Goal: Task Accomplishment & Management: Use online tool/utility

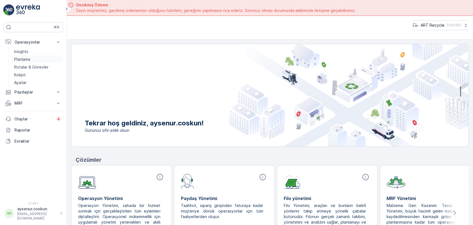
click at [48, 58] on link "Planlama" at bounding box center [37, 59] width 51 height 8
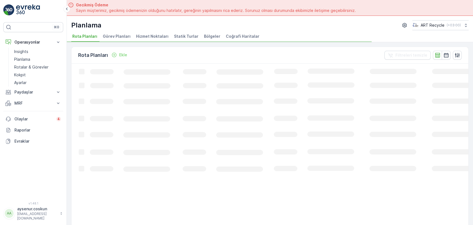
click at [157, 34] on span "Hizmet Noktaları" at bounding box center [152, 37] width 32 height 6
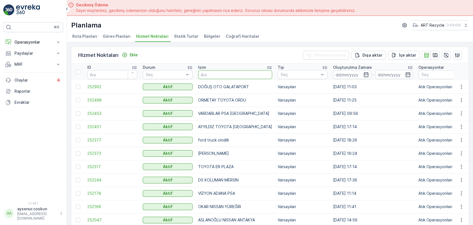
click at [248, 74] on input "text" at bounding box center [235, 74] width 74 height 9
type input "OTOKOÇ"
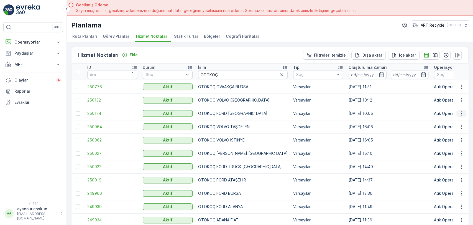
click at [461, 113] on icon "button" at bounding box center [461, 113] width 1 height 4
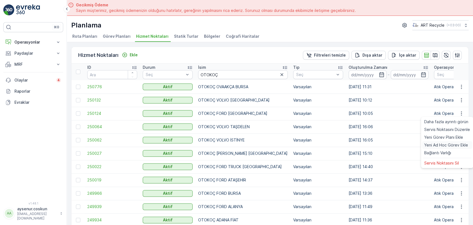
click at [438, 145] on span "Yeni Ad Hoc Görev Ekle" at bounding box center [446, 145] width 44 height 6
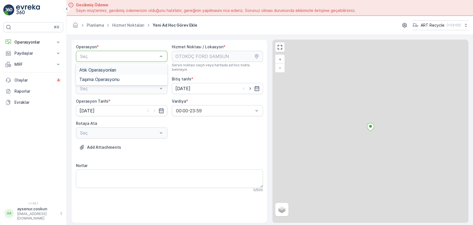
click at [121, 56] on div at bounding box center [119, 56] width 79 height 5
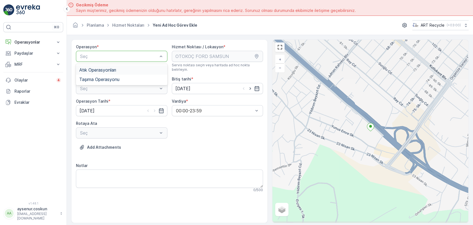
click at [111, 70] on span "Atık Operasyonları" at bounding box center [97, 69] width 37 height 5
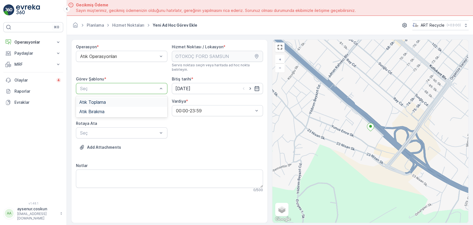
click at [109, 99] on div "Atık Toplama" at bounding box center [121, 101] width 85 height 5
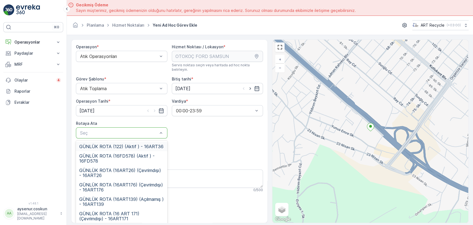
click at [115, 131] on div at bounding box center [119, 132] width 79 height 5
click at [124, 214] on span "GÜNLÜK ROTA (16 ART 171) (Çevrimdışı) - 16ART171" at bounding box center [121, 216] width 85 height 10
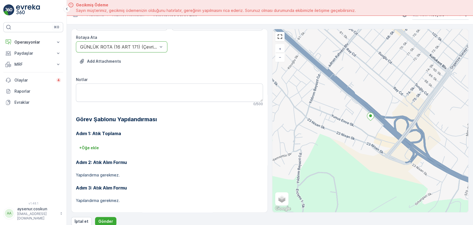
scroll to position [16, 0]
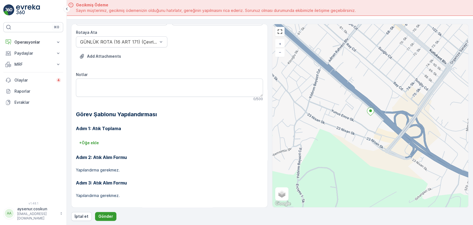
click at [103, 216] on p "Gönder" at bounding box center [105, 216] width 15 height 6
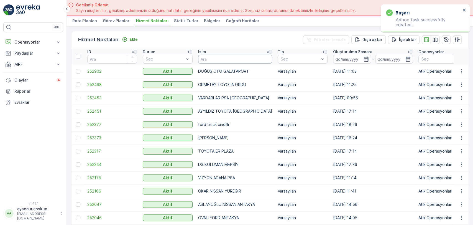
click at [225, 56] on input "text" at bounding box center [235, 59] width 74 height 9
type input "OTOKOÇ"
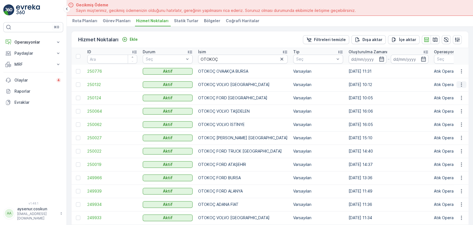
click at [461, 85] on icon "button" at bounding box center [462, 85] width 6 height 6
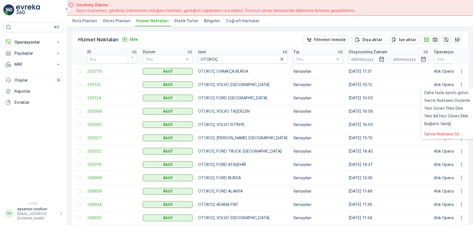
click at [451, 116] on span "Yeni Ad Hoc Görev Ekle" at bounding box center [446, 116] width 44 height 6
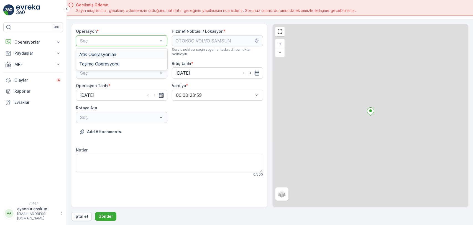
click at [116, 52] on span "Atık Operasyonları" at bounding box center [97, 54] width 37 height 5
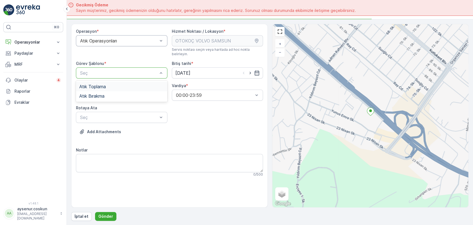
click at [116, 70] on div at bounding box center [119, 72] width 79 height 5
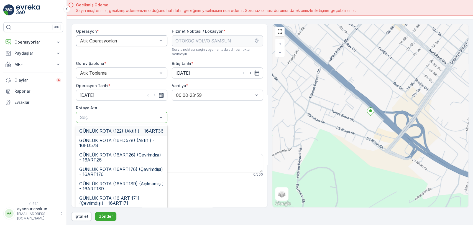
click at [216, 140] on div "Operasyon * Atık Operasyonları Hizmet Noktası / Lokasyon * Servis noktası seçin…" at bounding box center [169, 156] width 187 height 254
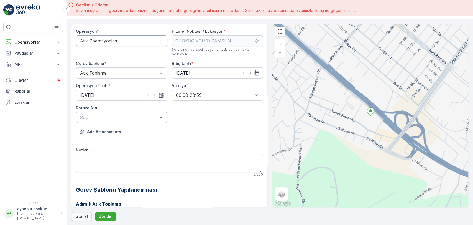
click at [88, 215] on button "İptal et" at bounding box center [81, 216] width 21 height 9
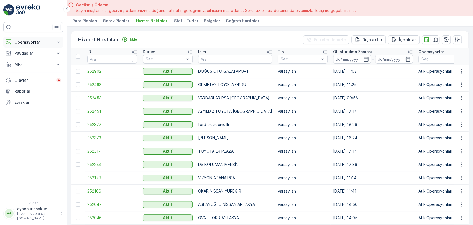
click at [39, 45] on button "Operasyonlar" at bounding box center [33, 42] width 60 height 11
click at [37, 57] on link "Planlama" at bounding box center [37, 59] width 51 height 8
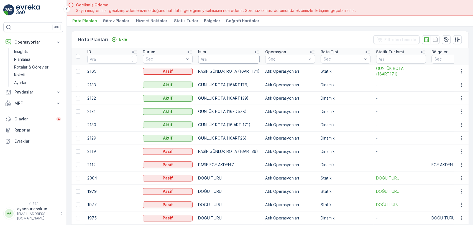
click at [213, 56] on input "text" at bounding box center [229, 59] width 62 height 9
click at [156, 19] on span "Hizmet Noktaları" at bounding box center [152, 21] width 32 height 6
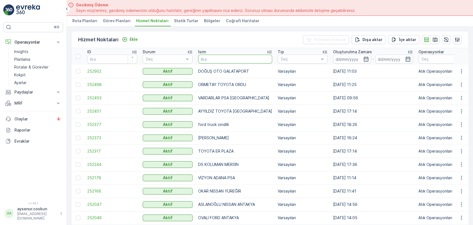
click at [219, 62] on input "text" at bounding box center [235, 59] width 74 height 9
type input "OTOKOÇ"
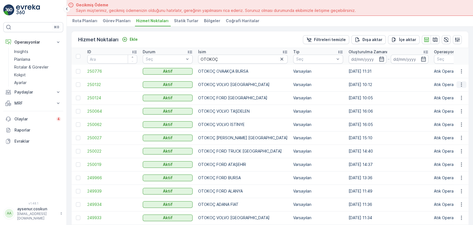
click at [461, 85] on icon "button" at bounding box center [462, 85] width 6 height 6
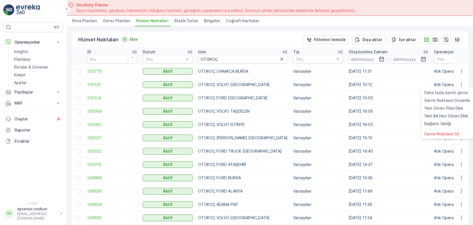
click at [454, 115] on span "Yeni Ad Hoc Görev Ekle" at bounding box center [446, 116] width 44 height 6
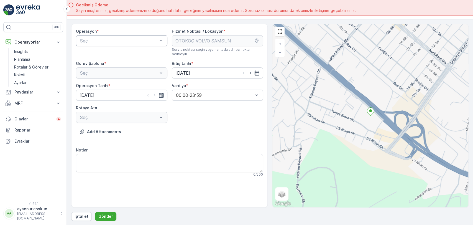
click at [136, 42] on div at bounding box center [119, 40] width 79 height 5
click at [132, 55] on div "Atık Operasyonları" at bounding box center [121, 54] width 85 height 5
click at [131, 70] on div at bounding box center [119, 72] width 79 height 5
click at [131, 84] on div "Atık Toplama" at bounding box center [121, 86] width 85 height 5
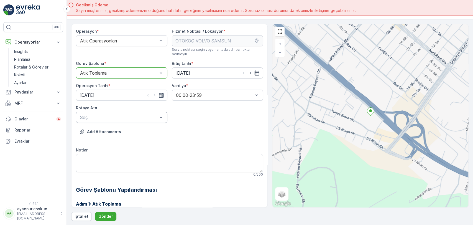
click at [128, 115] on div at bounding box center [119, 117] width 79 height 5
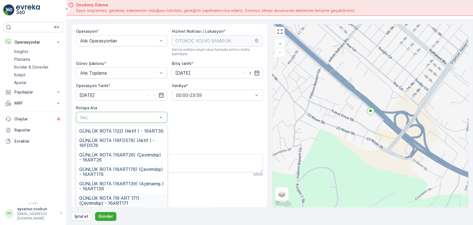
scroll to position [15, 0]
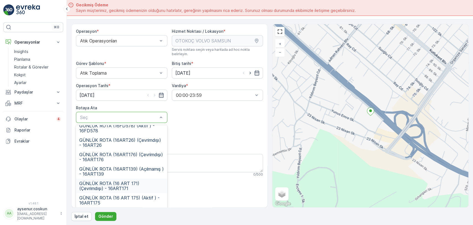
click at [142, 181] on span "GÜNLÜK ROTA (16 ART 171) (Çevrimdışı) - 16ART171" at bounding box center [121, 186] width 85 height 10
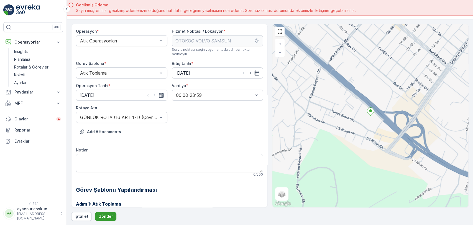
click at [109, 215] on p "Gönder" at bounding box center [105, 216] width 15 height 6
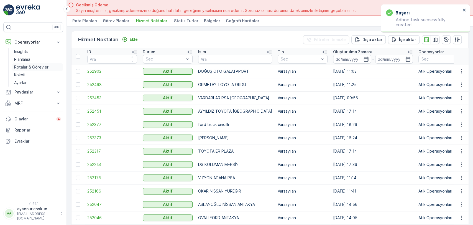
click at [51, 67] on link "Rotalar & Görevler" at bounding box center [37, 67] width 51 height 8
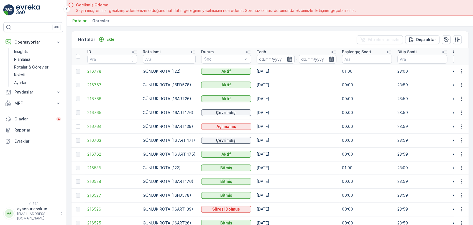
click at [104, 195] on span "216527" at bounding box center [112, 195] width 50 height 6
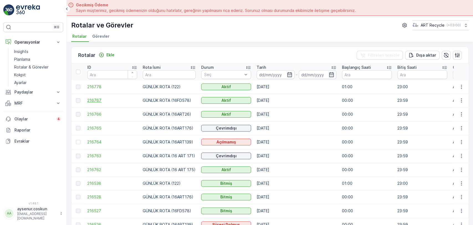
click at [98, 99] on span "216767" at bounding box center [112, 101] width 50 height 6
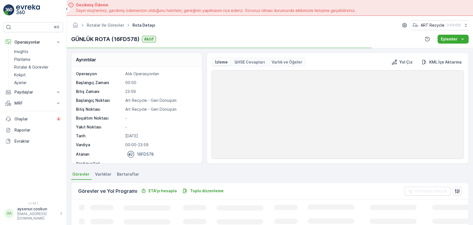
scroll to position [92, 0]
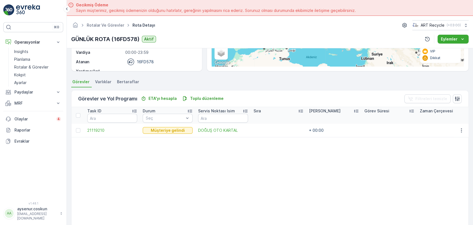
click at [35, 13] on img at bounding box center [28, 9] width 24 height 11
